Goal: Communication & Community: Answer question/provide support

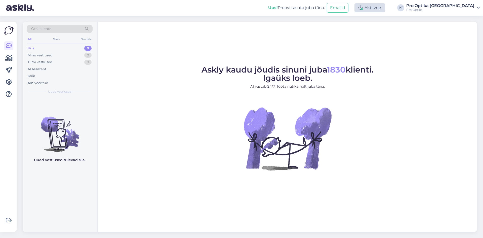
click at [386, 10] on div "Aktiivne" at bounding box center [370, 7] width 31 height 9
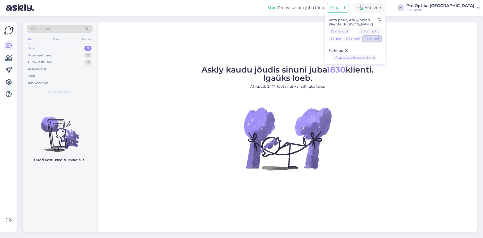
click at [382, 40] on button "24 tundi" at bounding box center [372, 39] width 19 height 6
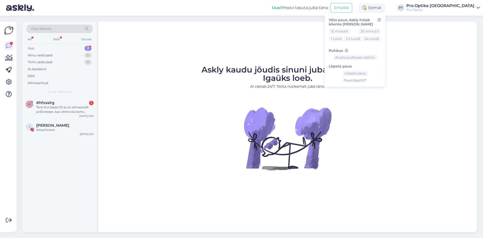
click at [374, 135] on figure "Askly kaudu jõudis sinuni juba 1830 klienti. Igaüks loeb. AI vastab 24/7. Tööta…" at bounding box center [288, 125] width 370 height 118
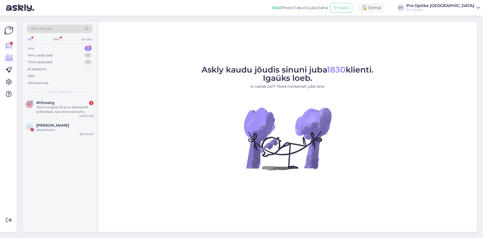
click at [6, 57] on icon at bounding box center [8, 58] width 7 height 6
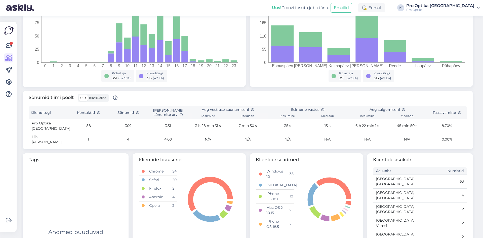
scroll to position [123, 0]
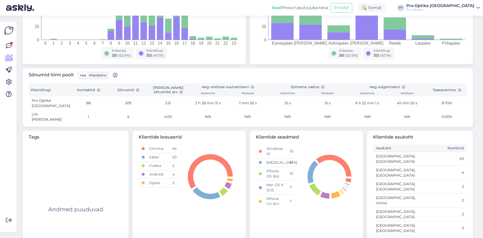
click at [103, 79] on div "Uus Klassikaline" at bounding box center [93, 75] width 31 height 8
click at [105, 77] on span "Klassikaline" at bounding box center [97, 75] width 17 height 4
click at [88, 72] on input "Klassikaline" at bounding box center [88, 72] width 0 height 0
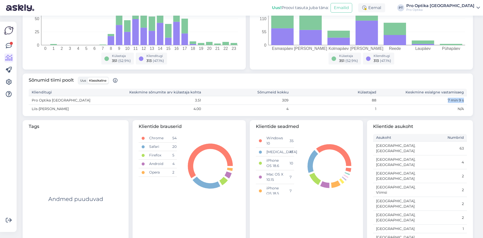
drag, startPoint x: 442, startPoint y: 101, endPoint x: 462, endPoint y: 98, distance: 20.2
click at [462, 98] on td "7 min 9 s" at bounding box center [424, 100] width 88 height 9
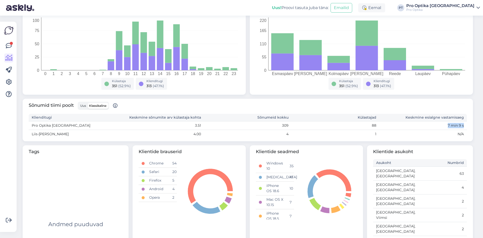
click at [84, 107] on span "Uus" at bounding box center [83, 106] width 6 height 4
click at [79, 103] on input "Uus" at bounding box center [79, 103] width 0 height 0
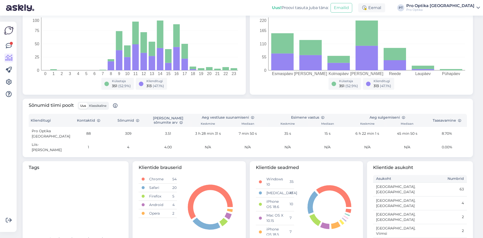
scroll to position [118, 0]
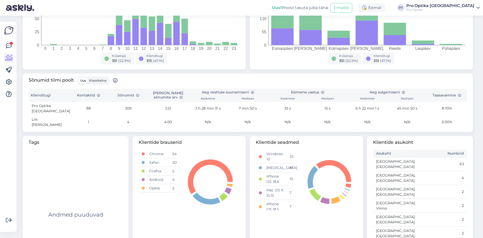
click at [102, 79] on span "Klassikaline" at bounding box center [97, 81] width 17 height 4
click at [88, 78] on input "Klassikaline" at bounding box center [88, 78] width 0 height 0
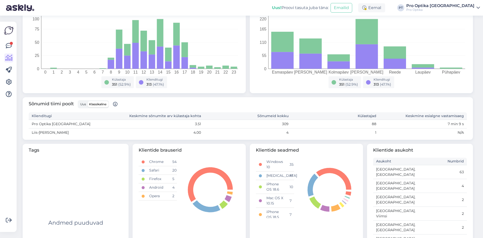
scroll to position [0, 0]
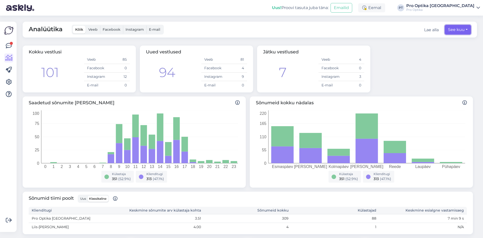
click at [462, 29] on button "See kuu" at bounding box center [458, 30] width 26 height 10
select select "8"
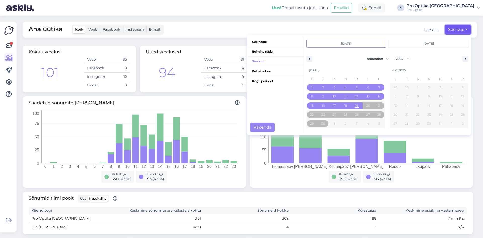
click at [461, 29] on button "See kuu" at bounding box center [458, 30] width 26 height 10
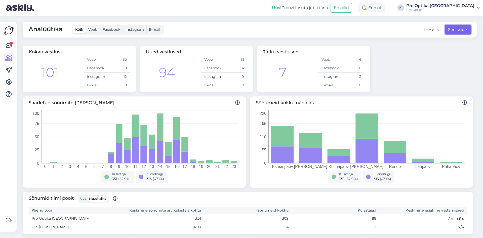
click at [457, 27] on button "See kuu" at bounding box center [458, 30] width 26 height 10
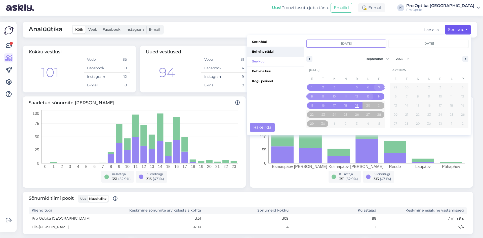
click at [258, 50] on span "Eelmine nädal" at bounding box center [275, 52] width 57 height 10
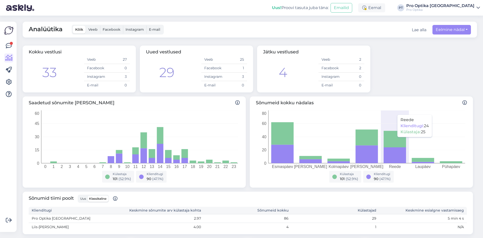
scroll to position [76, 0]
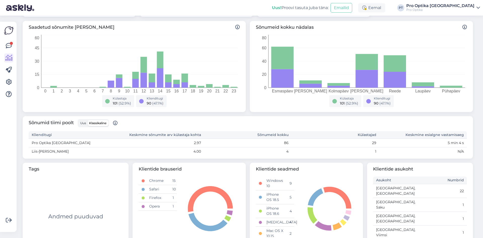
click at [83, 123] on span "Uus" at bounding box center [83, 123] width 6 height 4
click at [79, 120] on input "Uus" at bounding box center [79, 120] width 0 height 0
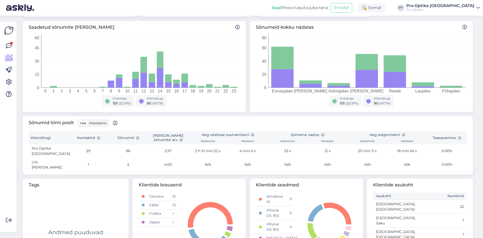
click at [104, 122] on span "Klassikaline" at bounding box center [97, 123] width 17 height 4
click at [88, 120] on input "Klassikaline" at bounding box center [88, 120] width 0 height 0
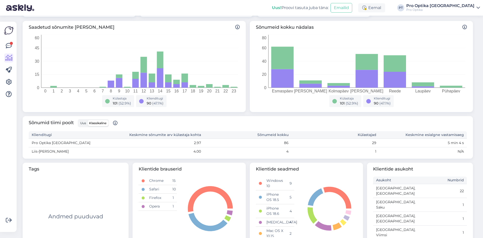
click at [83, 123] on span "Uus" at bounding box center [83, 123] width 6 height 4
click at [79, 120] on input "Uus" at bounding box center [79, 120] width 0 height 0
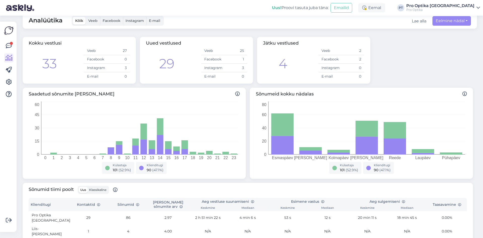
scroll to position [0, 0]
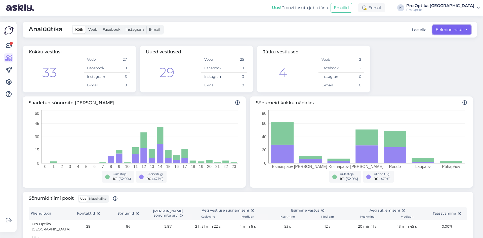
click at [460, 30] on button "Eelmine nädal" at bounding box center [452, 30] width 39 height 10
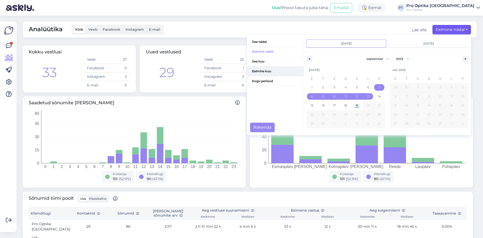
click at [263, 69] on span "Eelmine kuu" at bounding box center [275, 71] width 57 height 10
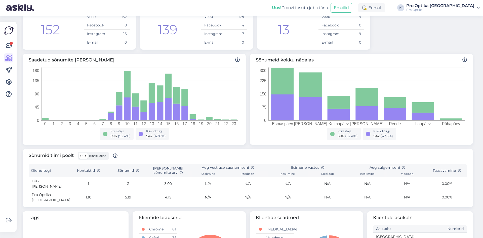
scroll to position [76, 0]
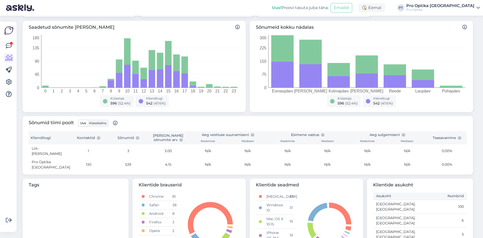
click at [95, 121] on span "Klassikaline" at bounding box center [97, 123] width 17 height 4
click at [88, 120] on input "Klassikaline" at bounding box center [88, 120] width 0 height 0
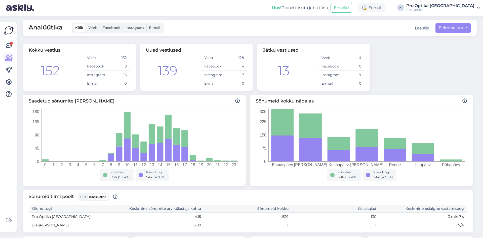
scroll to position [0, 0]
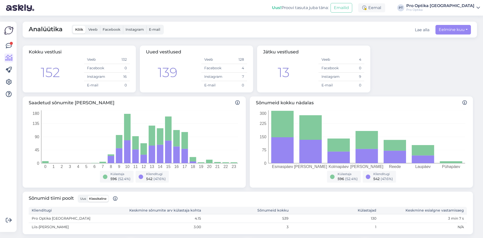
click at [95, 29] on span "Veeb" at bounding box center [92, 29] width 9 height 5
click at [86, 26] on input "Veeb" at bounding box center [86, 26] width 0 height 0
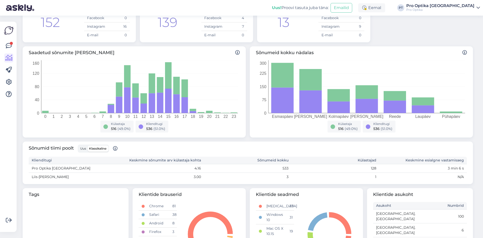
scroll to position [50, 0]
click at [85, 147] on span "Uus" at bounding box center [83, 148] width 6 height 4
click at [79, 145] on input "Uus" at bounding box center [79, 145] width 0 height 0
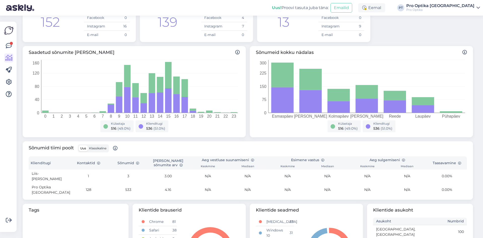
click at [257, 175] on td "N/A" at bounding box center [248, 176] width 40 height 14
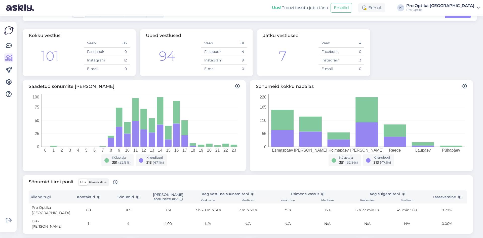
scroll to position [25, 0]
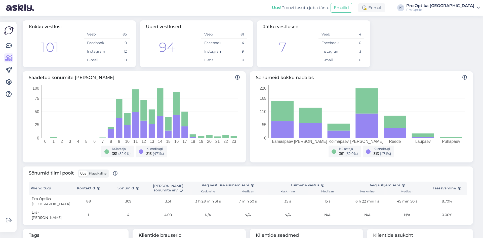
click at [94, 173] on span "Klassikaline" at bounding box center [97, 173] width 17 height 4
click at [88, 170] on input "Klassikaline" at bounding box center [88, 170] width 0 height 0
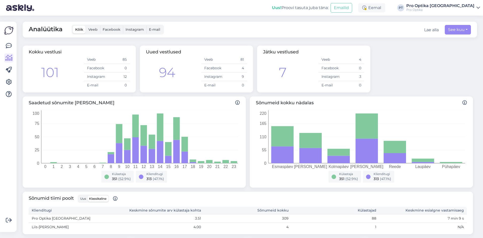
scroll to position [50, 0]
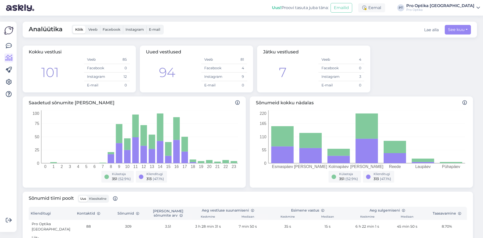
click at [94, 29] on span "Veeb" at bounding box center [92, 29] width 9 height 5
click at [86, 26] on input "Veeb" at bounding box center [86, 26] width 0 height 0
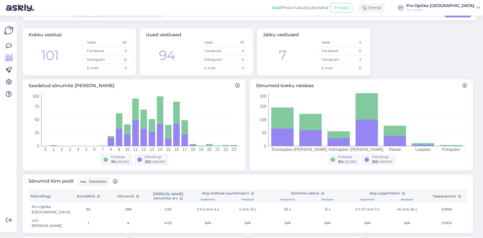
scroll to position [25, 0]
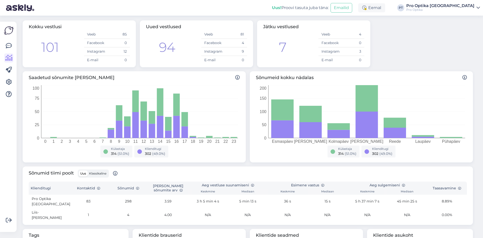
click at [103, 174] on span "Klassikaline" at bounding box center [97, 173] width 17 height 4
click at [88, 170] on input "Klassikaline" at bounding box center [88, 170] width 0 height 0
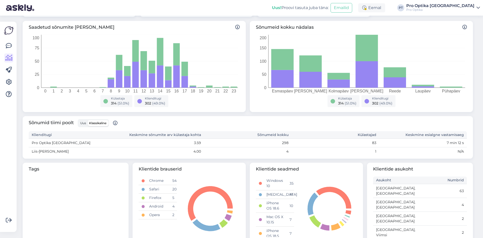
scroll to position [0, 0]
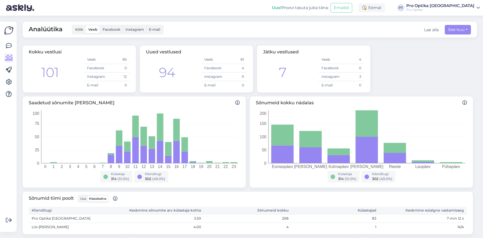
click at [81, 199] on span "Uus" at bounding box center [83, 199] width 6 height 4
click at [79, 196] on input "Uus" at bounding box center [79, 196] width 0 height 0
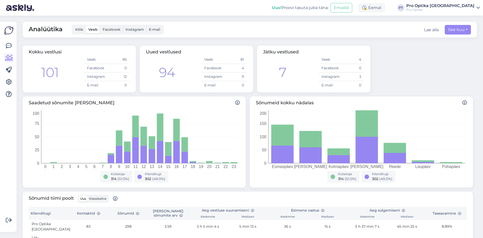
click at [271, 197] on div "Sõnumid tiimi poolt Uus Klassikaline" at bounding box center [248, 201] width 439 height 12
click at [5, 50] on link at bounding box center [8, 45] width 9 height 9
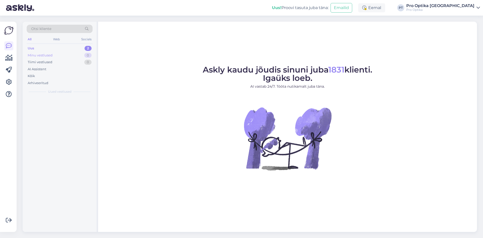
click at [41, 55] on div "Minu vestlused" at bounding box center [40, 55] width 25 height 5
click at [45, 50] on div "Uus 2" at bounding box center [60, 48] width 66 height 7
click at [54, 42] on div "Web" at bounding box center [56, 39] width 9 height 7
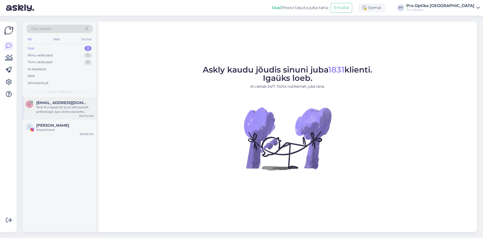
click at [49, 101] on span "virgelahe@yahoo.com" at bounding box center [62, 102] width 52 height 5
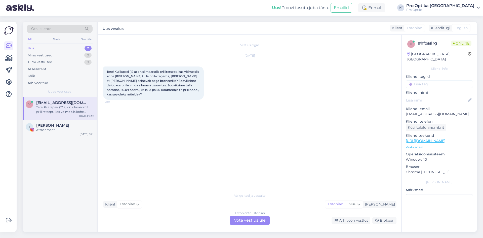
click at [235, 220] on div "Estonian to Estonian Võta vestlus üle" at bounding box center [250, 220] width 40 height 9
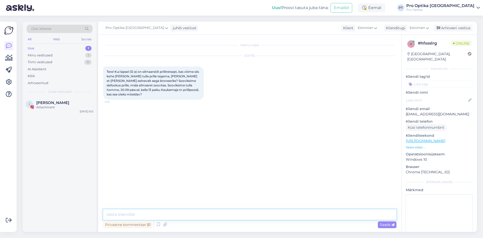
click at [227, 218] on textarea at bounding box center [250, 214] width 294 height 11
type textarea "Tere! Vabandame viibinud vastuse eest."
